Goal: Navigation & Orientation: Find specific page/section

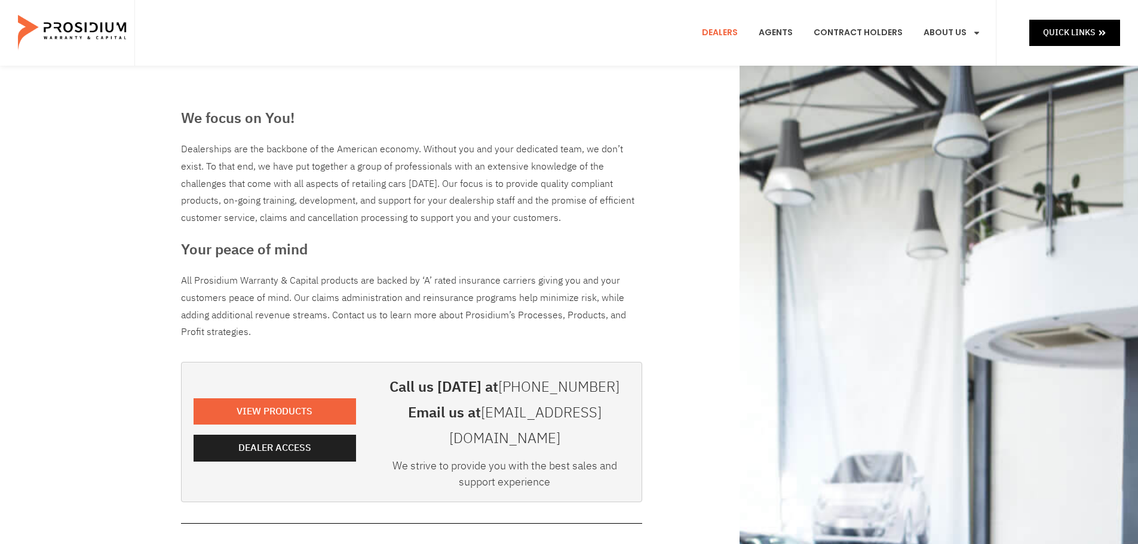
click at [720, 30] on link "Dealers" at bounding box center [720, 33] width 54 height 44
click at [1077, 34] on span "Quick Links" at bounding box center [1069, 32] width 52 height 15
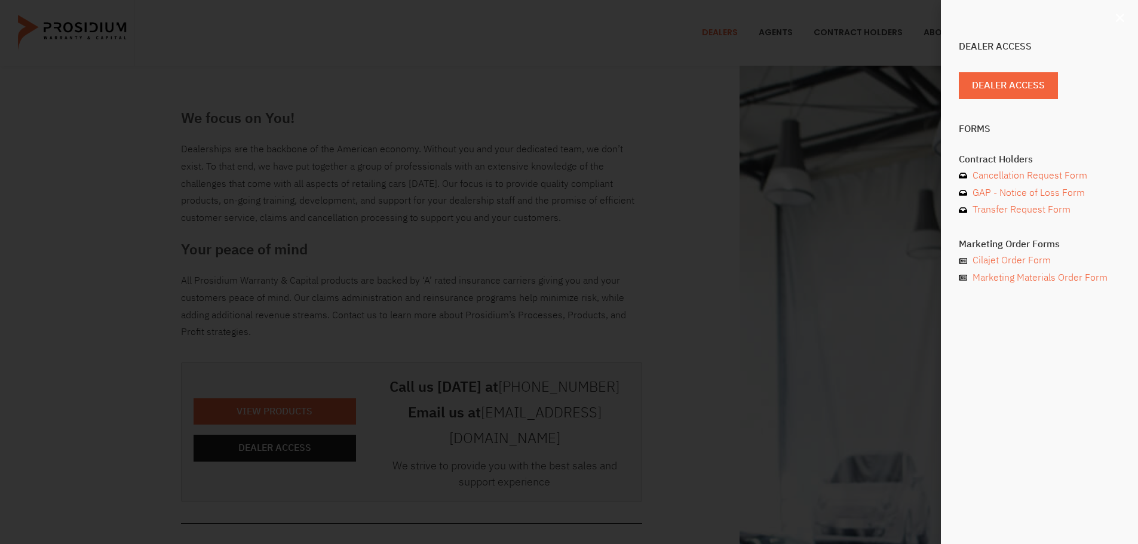
click at [1122, 15] on icon "Close" at bounding box center [1120, 18] width 12 height 12
